Goal: Transaction & Acquisition: Purchase product/service

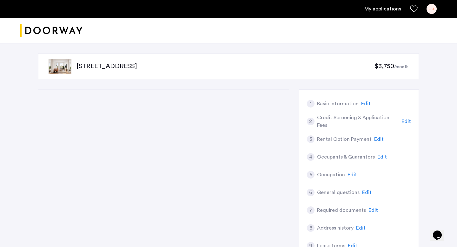
click at [428, 11] on div "JJ" at bounding box center [432, 9] width 10 height 10
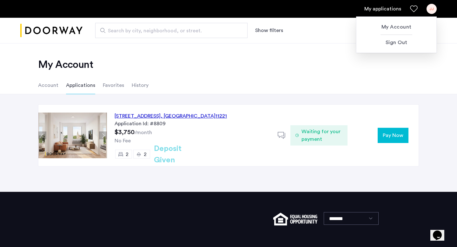
click at [309, 105] on div at bounding box center [228, 123] width 457 height 247
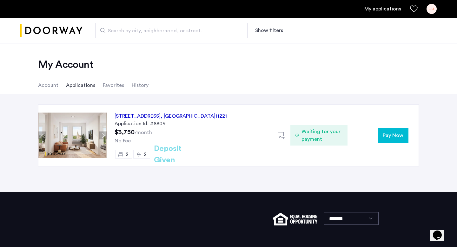
click at [388, 134] on span "Pay Now" at bounding box center [393, 136] width 21 height 8
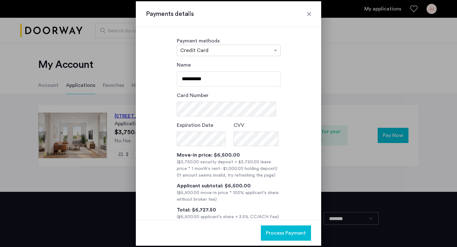
click at [349, 45] on div at bounding box center [228, 123] width 457 height 247
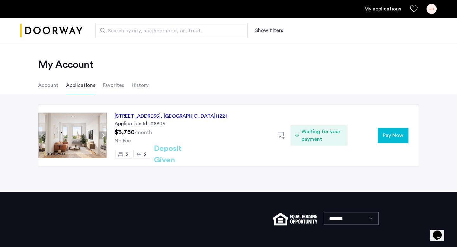
click at [396, 135] on span "Pay Now" at bounding box center [393, 136] width 21 height 8
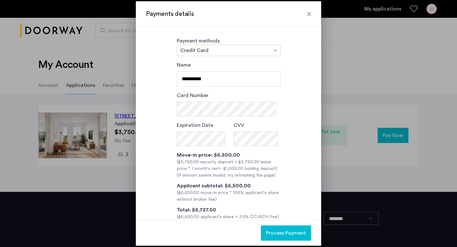
click at [308, 17] on div at bounding box center [309, 14] width 6 height 6
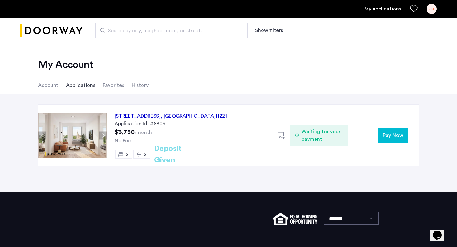
click at [203, 145] on div "[STREET_ADDRESS] Application Id: #8809 $3,750 /month No Fee 2 2 Deposit Given" at bounding box center [192, 136] width 171 height 62
click at [185, 117] on div "[STREET_ADDRESS]" at bounding box center [171, 116] width 112 height 8
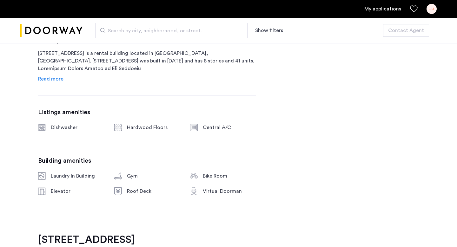
scroll to position [331, 0]
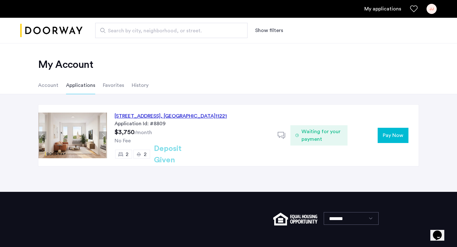
click at [392, 136] on span "Pay Now" at bounding box center [393, 136] width 21 height 8
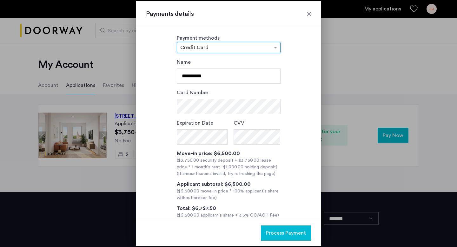
scroll to position [3, 0]
click at [301, 120] on div "**********" at bounding box center [228, 139] width 165 height 161
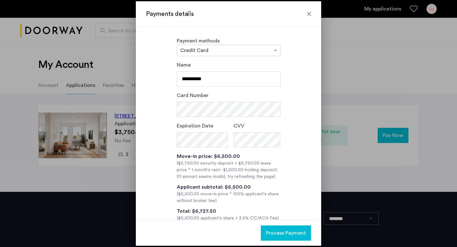
scroll to position [15, 0]
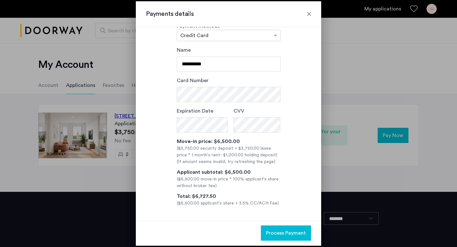
click at [307, 14] on div at bounding box center [309, 14] width 6 height 6
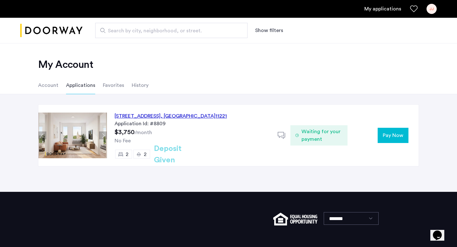
click at [390, 130] on button "Pay Now" at bounding box center [393, 135] width 31 height 15
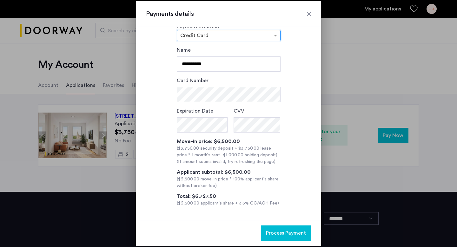
scroll to position [0, 0]
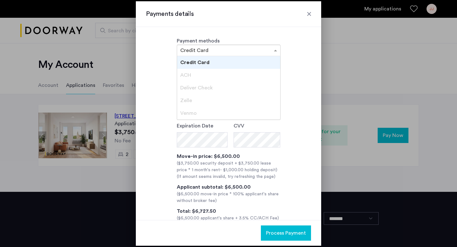
click at [240, 45] on div "× Credit Card" at bounding box center [229, 50] width 104 height 11
click at [223, 72] on div "ACH" at bounding box center [228, 75] width 103 height 13
click at [217, 87] on div "Deliver Check" at bounding box center [228, 88] width 103 height 13
click at [208, 100] on div "Zelle" at bounding box center [228, 100] width 103 height 13
click at [208, 109] on div "Venmo" at bounding box center [228, 113] width 103 height 13
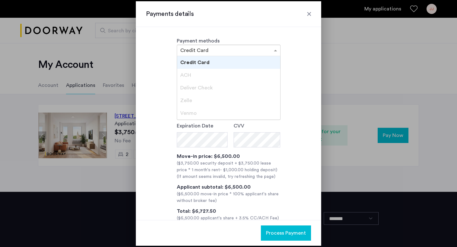
click at [225, 66] on div "Credit Card" at bounding box center [228, 62] width 103 height 13
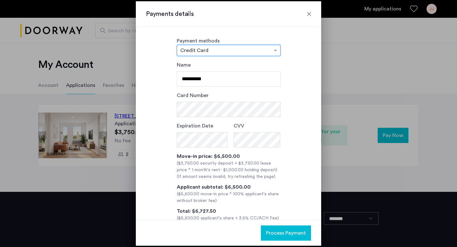
click at [243, 53] on input "text" at bounding box center [222, 51] width 84 height 4
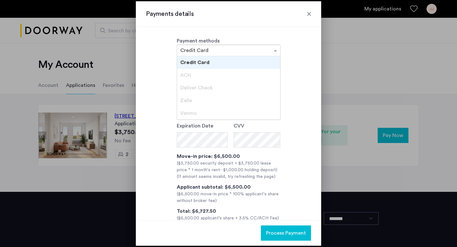
click at [237, 60] on div "Credit Card" at bounding box center [228, 62] width 103 height 13
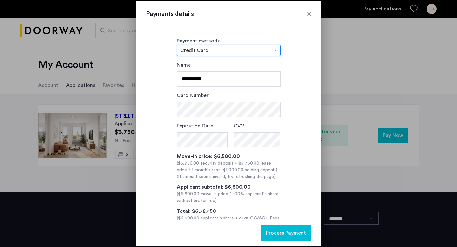
click at [273, 61] on div "**********" at bounding box center [228, 123] width 185 height 193
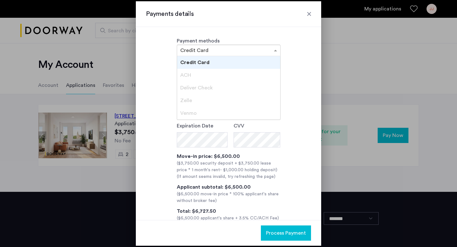
click at [249, 52] on input "text" at bounding box center [222, 51] width 84 height 4
click at [292, 61] on div "**********" at bounding box center [228, 141] width 165 height 161
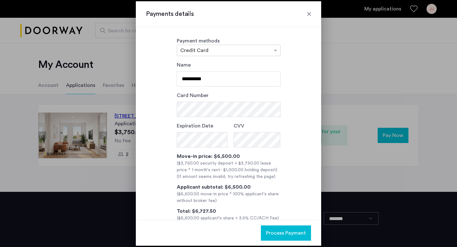
click at [309, 15] on div at bounding box center [309, 14] width 6 height 6
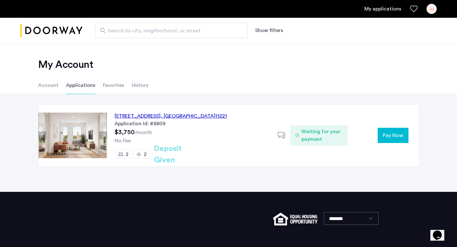
click at [308, 134] on span "Waiting for your payment" at bounding box center [322, 135] width 41 height 15
click at [53, 86] on li "Account" at bounding box center [48, 86] width 20 height 18
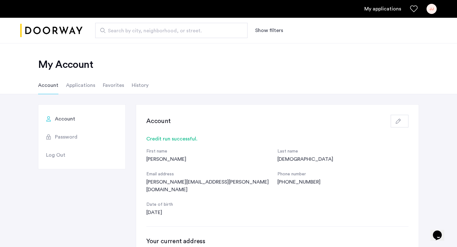
click at [81, 84] on li "Applications" at bounding box center [80, 86] width 29 height 18
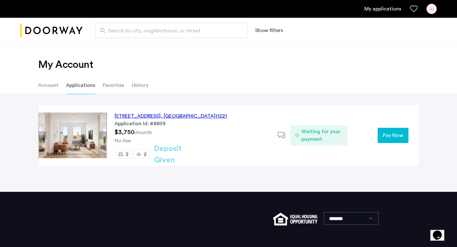
click at [117, 87] on li "Favorites" at bounding box center [113, 86] width 21 height 18
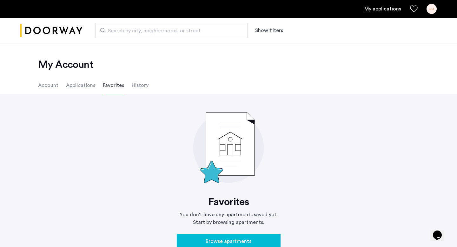
click at [141, 87] on li "History" at bounding box center [140, 86] width 17 height 18
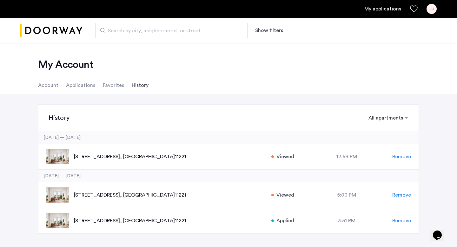
click at [90, 86] on li "Applications" at bounding box center [80, 86] width 29 height 18
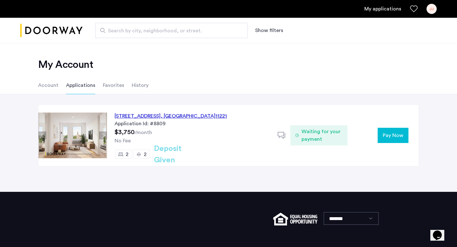
click at [286, 136] on div at bounding box center [284, 135] width 13 height 13
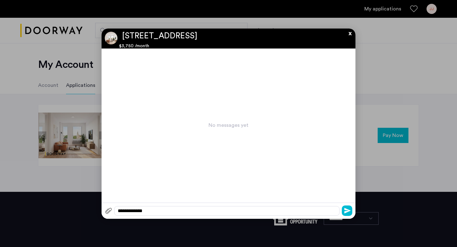
click at [349, 35] on button "x" at bounding box center [349, 32] width 10 height 7
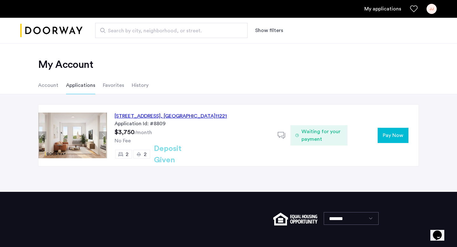
drag, startPoint x: 32, startPoint y: 55, endPoint x: 57, endPoint y: 69, distance: 29.3
click at [57, 69] on div "My Account Account Applications Favorites History" at bounding box center [228, 68] width 457 height 51
click at [229, 63] on h2 "My Account" at bounding box center [228, 64] width 381 height 13
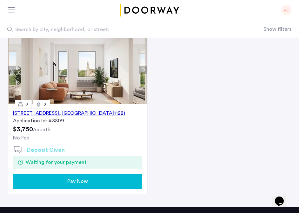
scroll to position [66, 0]
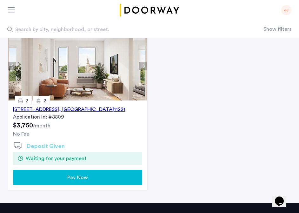
click at [105, 179] on div "Pay Now" at bounding box center [77, 178] width 119 height 8
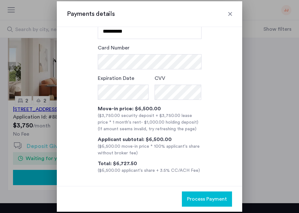
scroll to position [49, 0]
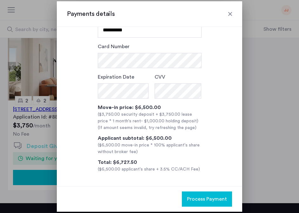
click at [266, 163] on div at bounding box center [149, 106] width 299 height 213
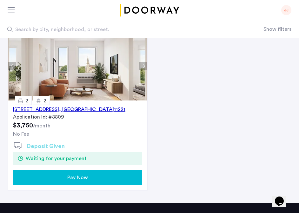
click at [117, 178] on div "Pay Now" at bounding box center [77, 178] width 119 height 8
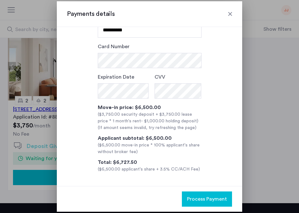
scroll to position [49, 0]
click at [230, 14] on div at bounding box center [230, 14] width 6 height 6
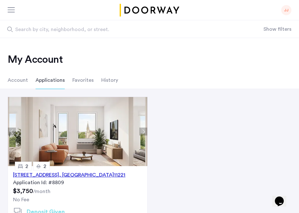
scroll to position [66, 0]
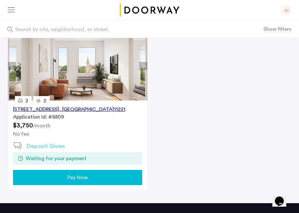
click at [217, 70] on div "[STREET_ADDRESS] Application Id: #8809 $3,750 /month No Fee 2 2 Deposit Given D…" at bounding box center [149, 110] width 299 height 162
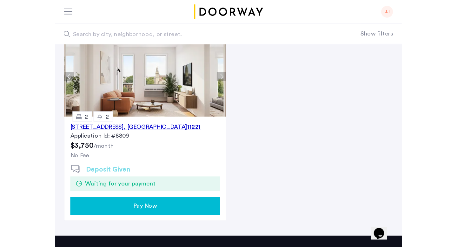
scroll to position [32, 0]
